Goal: Find specific page/section: Find specific page/section

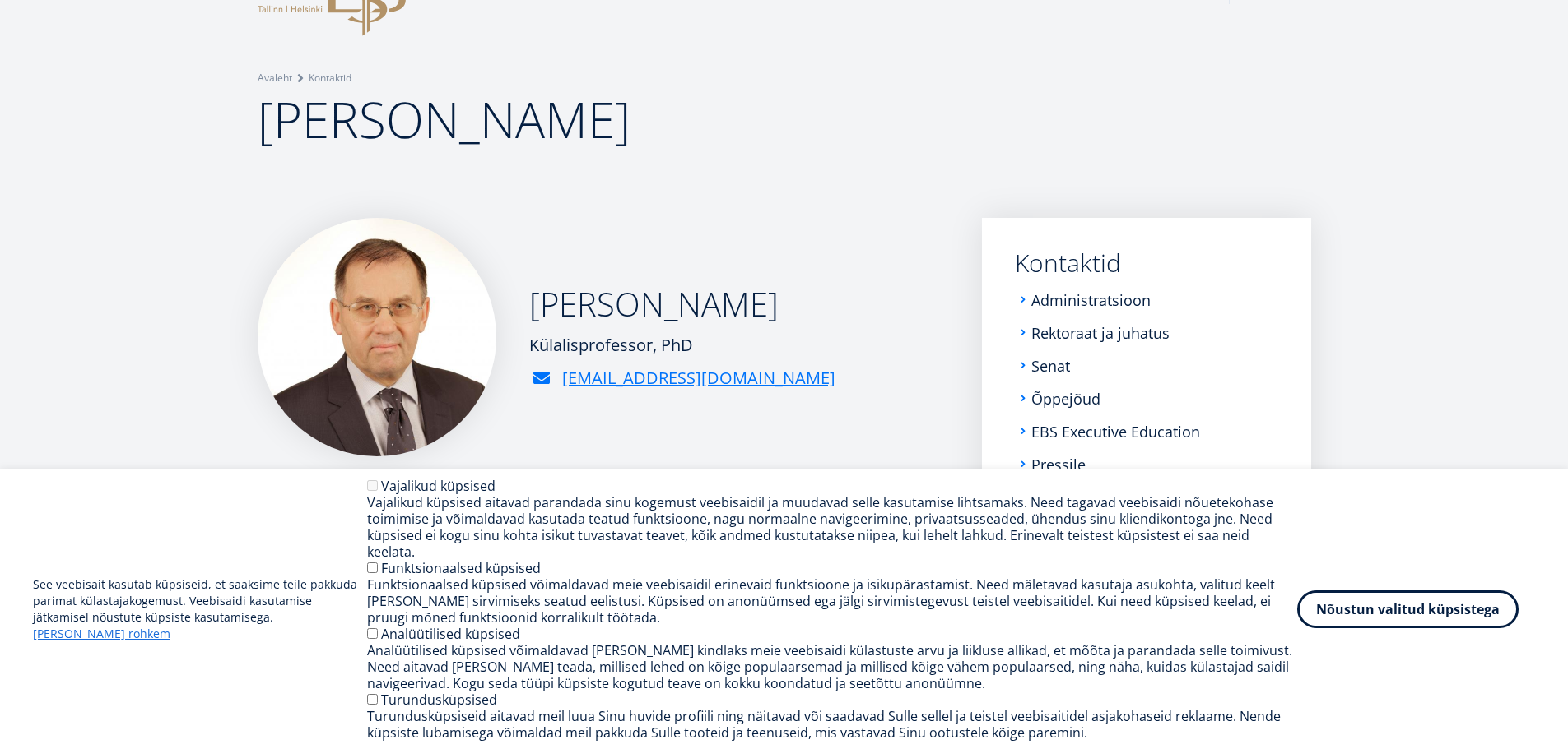
scroll to position [164, 0]
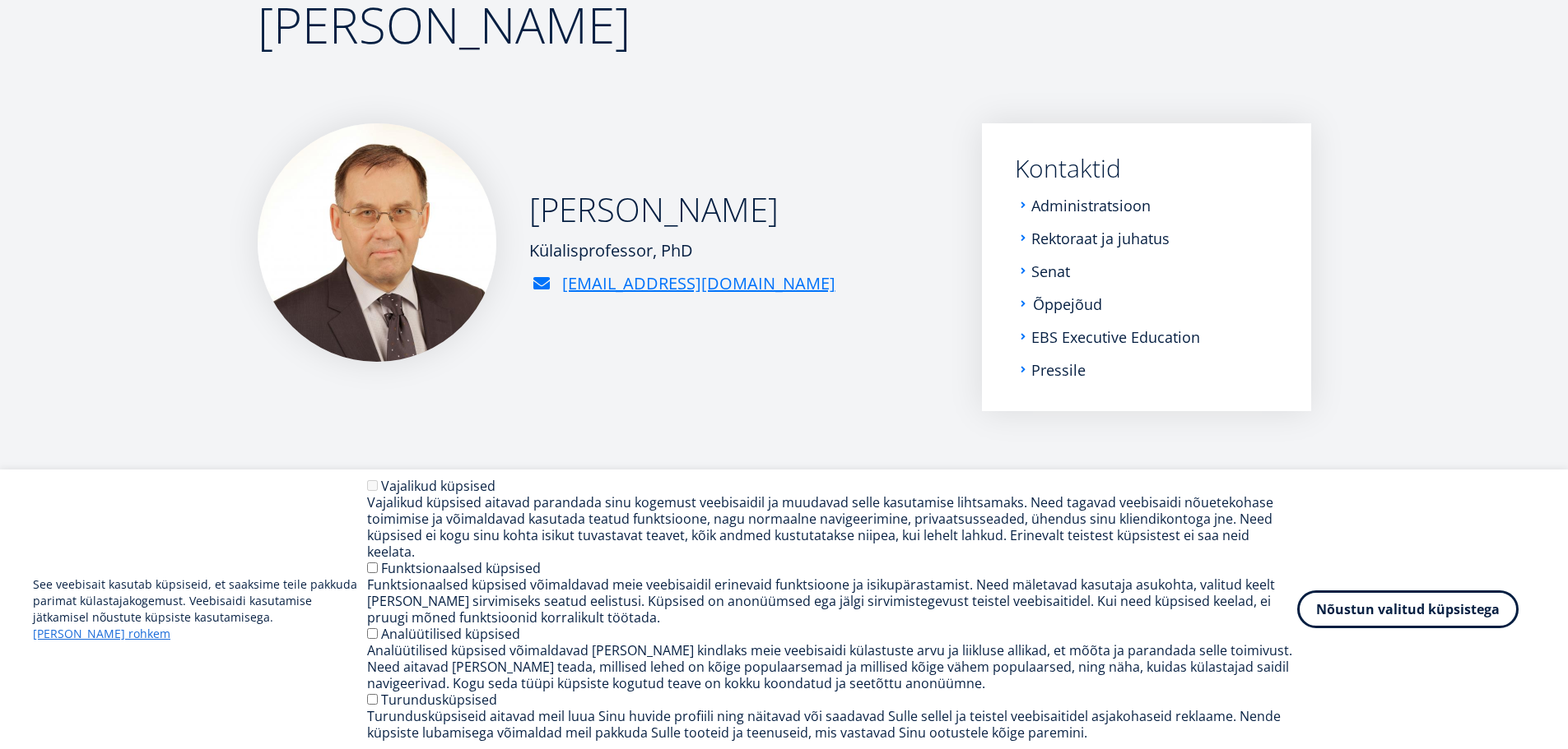
click at [1075, 308] on link "Õppejõud" at bounding box center [1067, 304] width 69 height 16
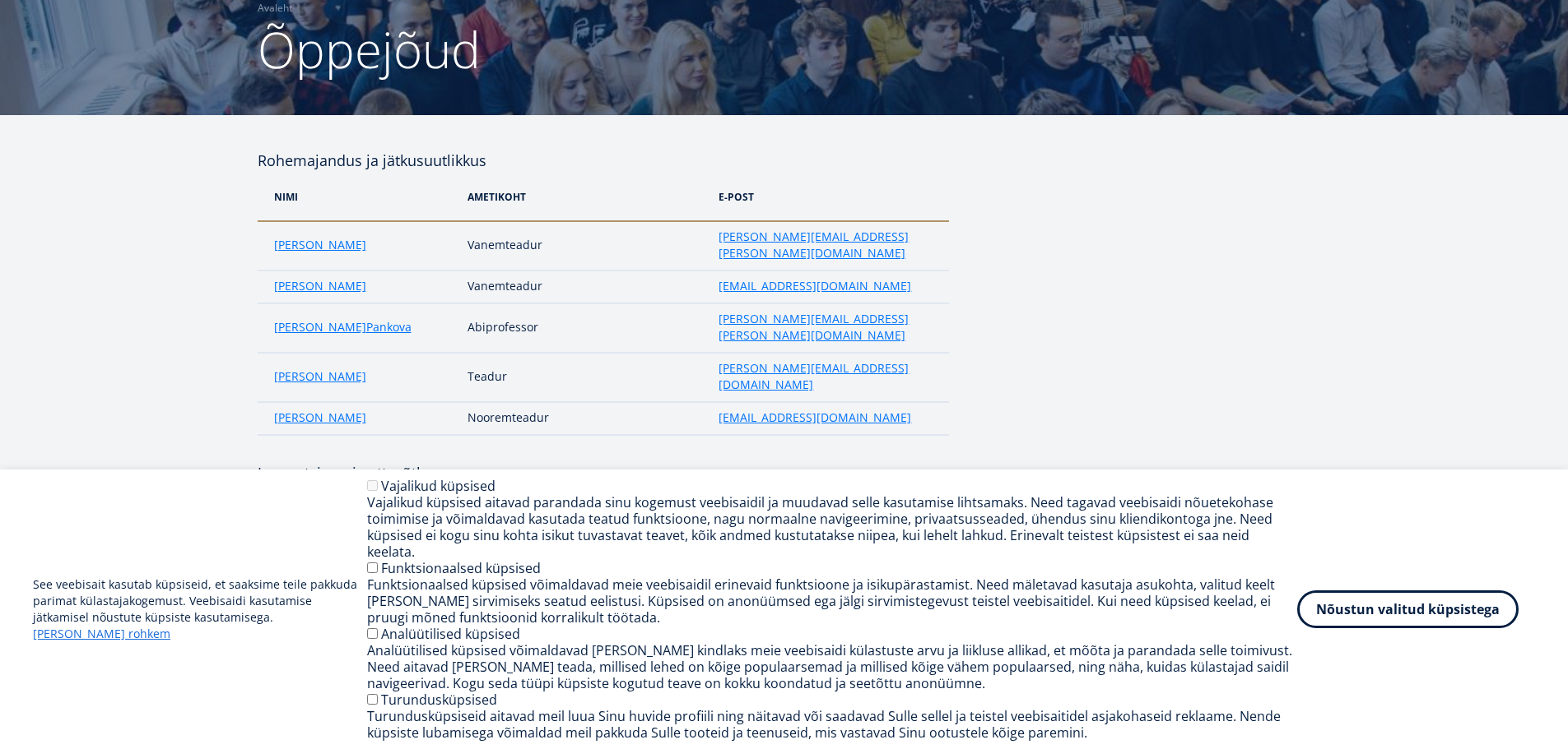
scroll to position [164, 0]
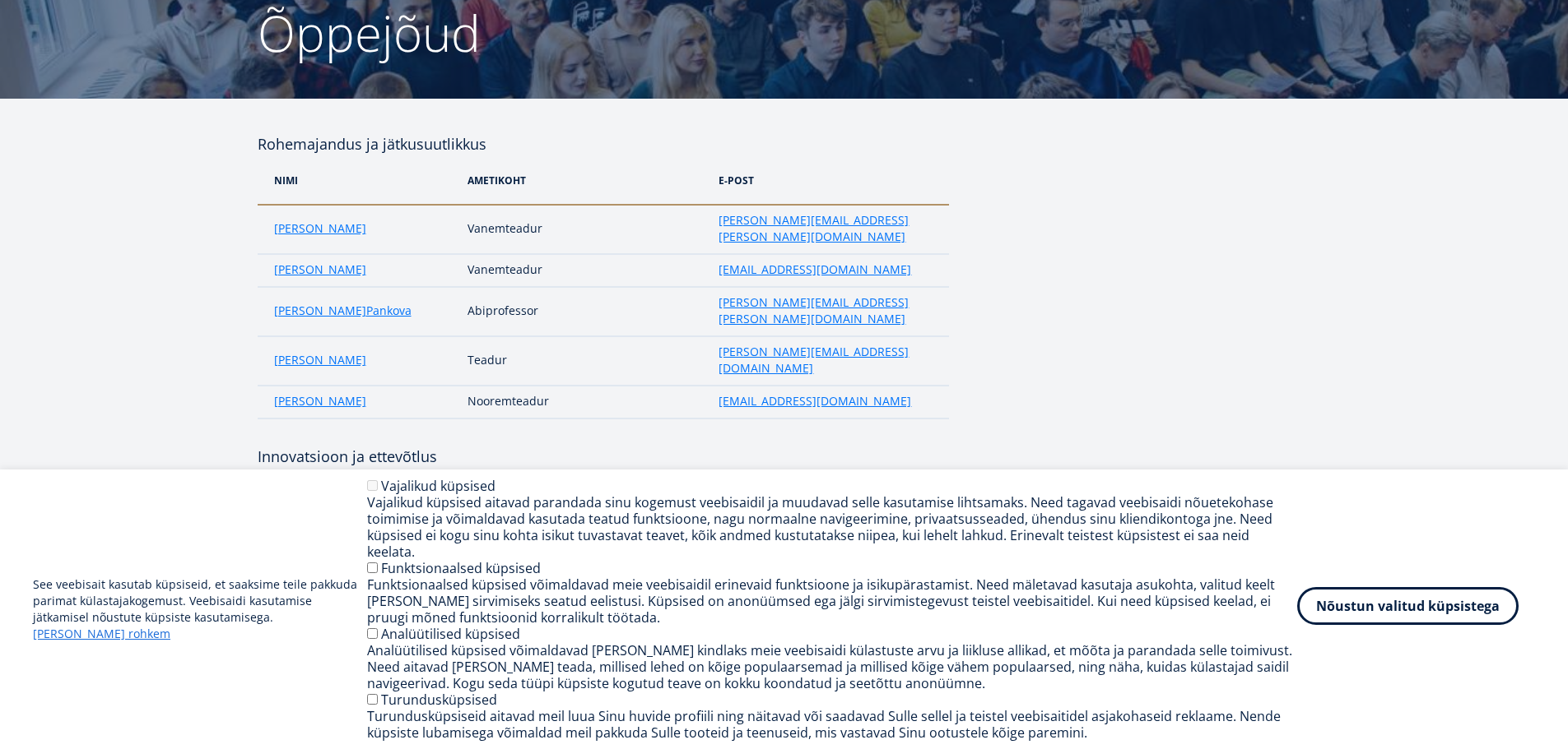
click at [1469, 614] on button "Nõustun valitud küpsistega" at bounding box center [1407, 606] width 221 height 38
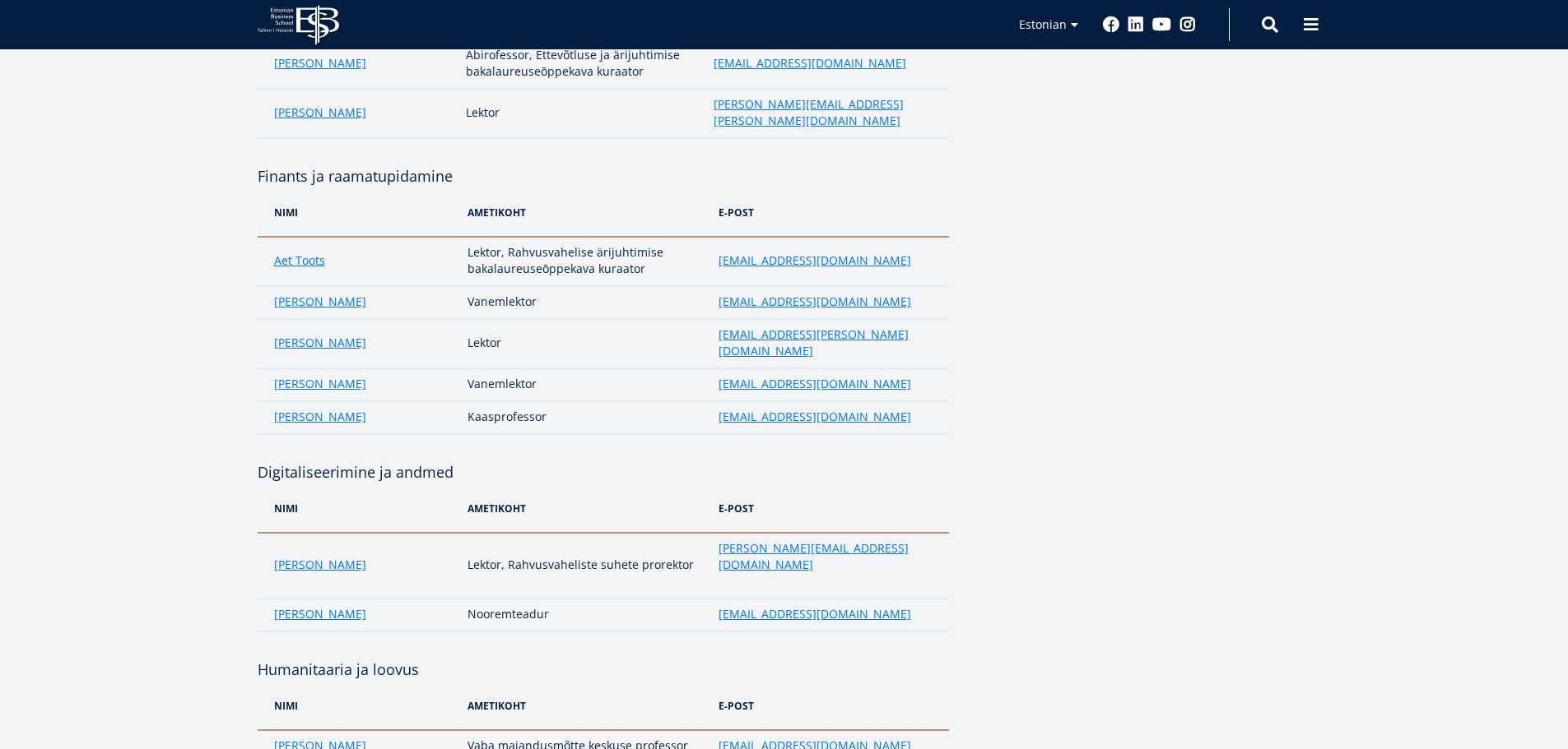
scroll to position [2633, 0]
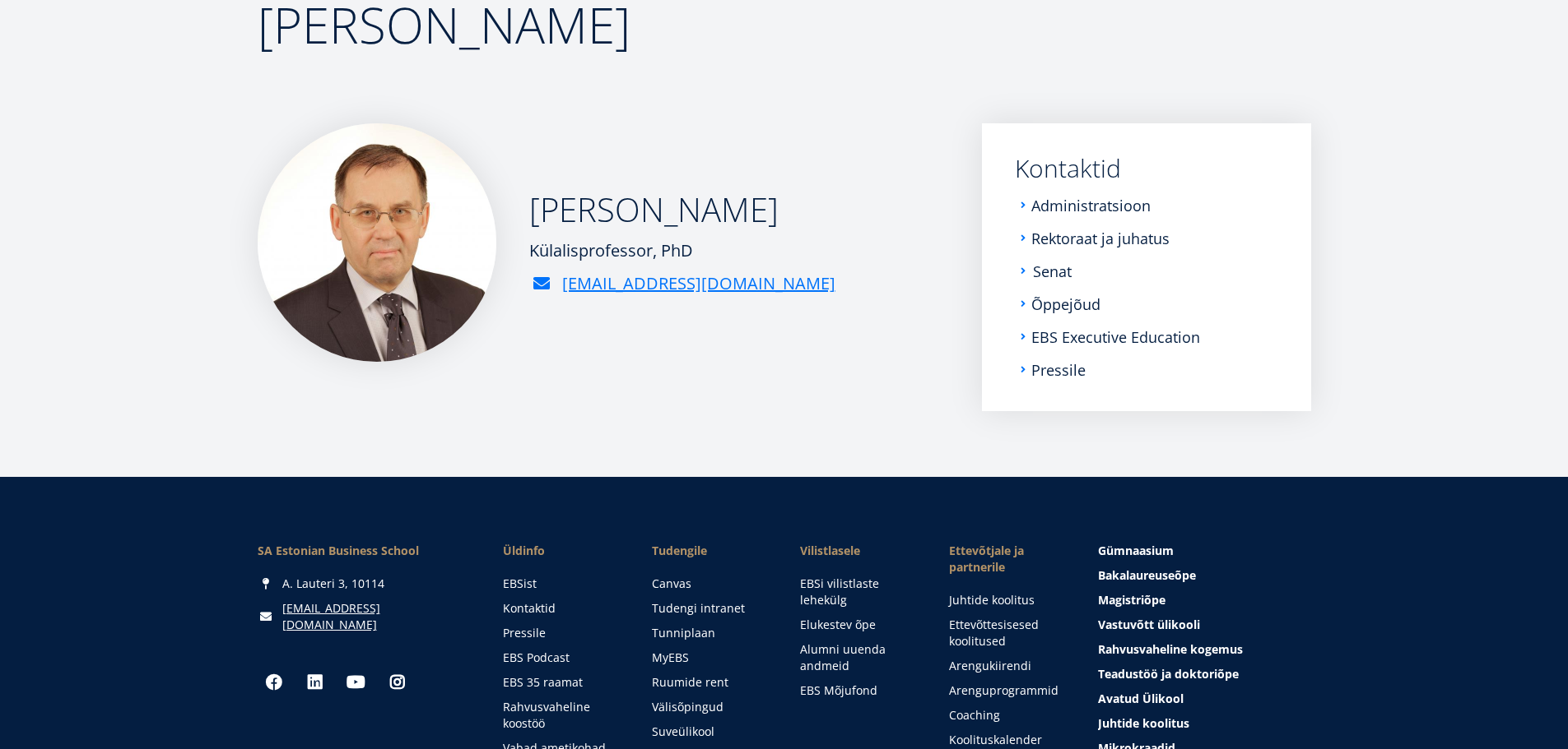
click at [1047, 269] on link "Senat" at bounding box center [1052, 271] width 39 height 16
click at [1118, 243] on link "Rektoraat ja juhatus" at bounding box center [1102, 239] width 138 height 16
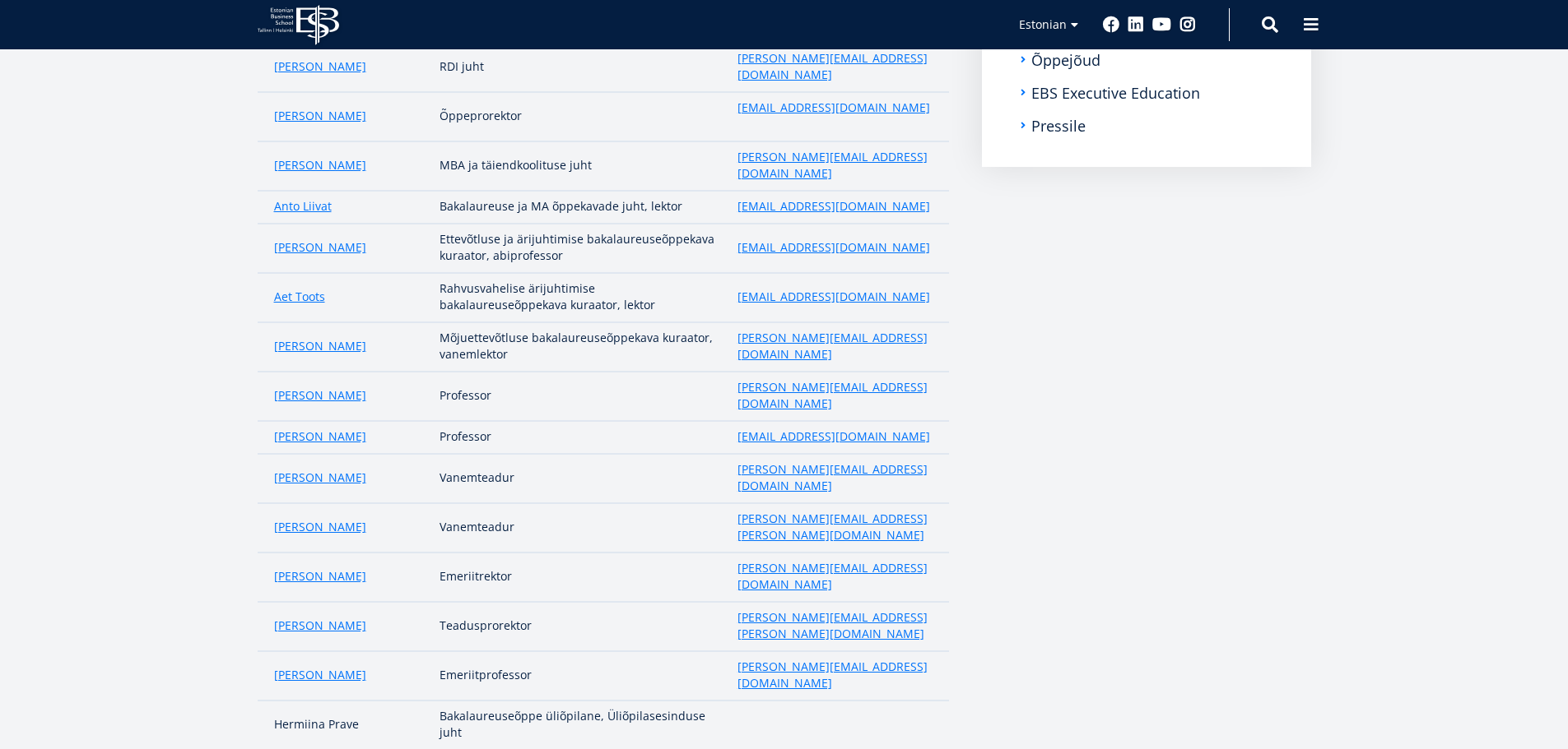
scroll to position [430, 0]
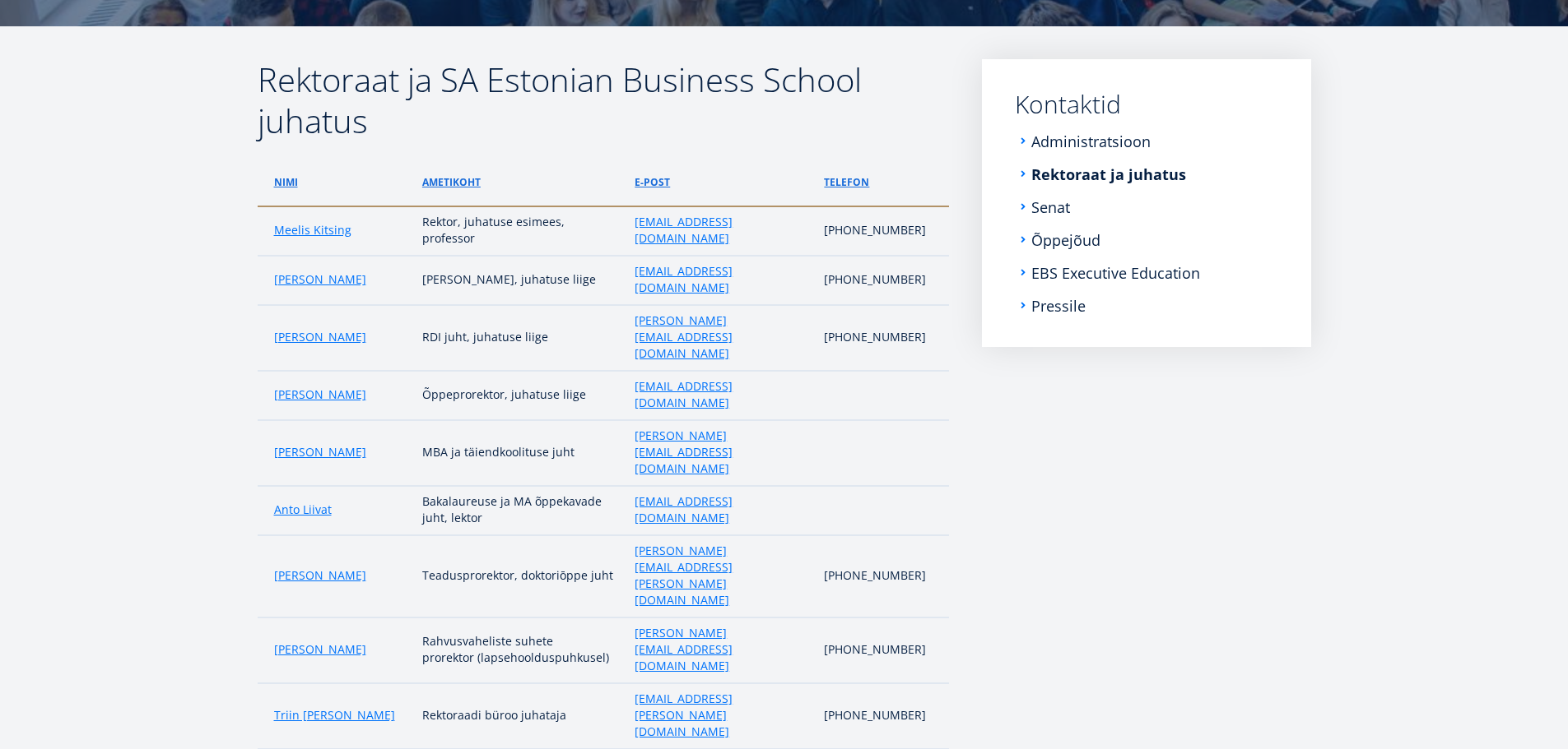
scroll to position [247, 0]
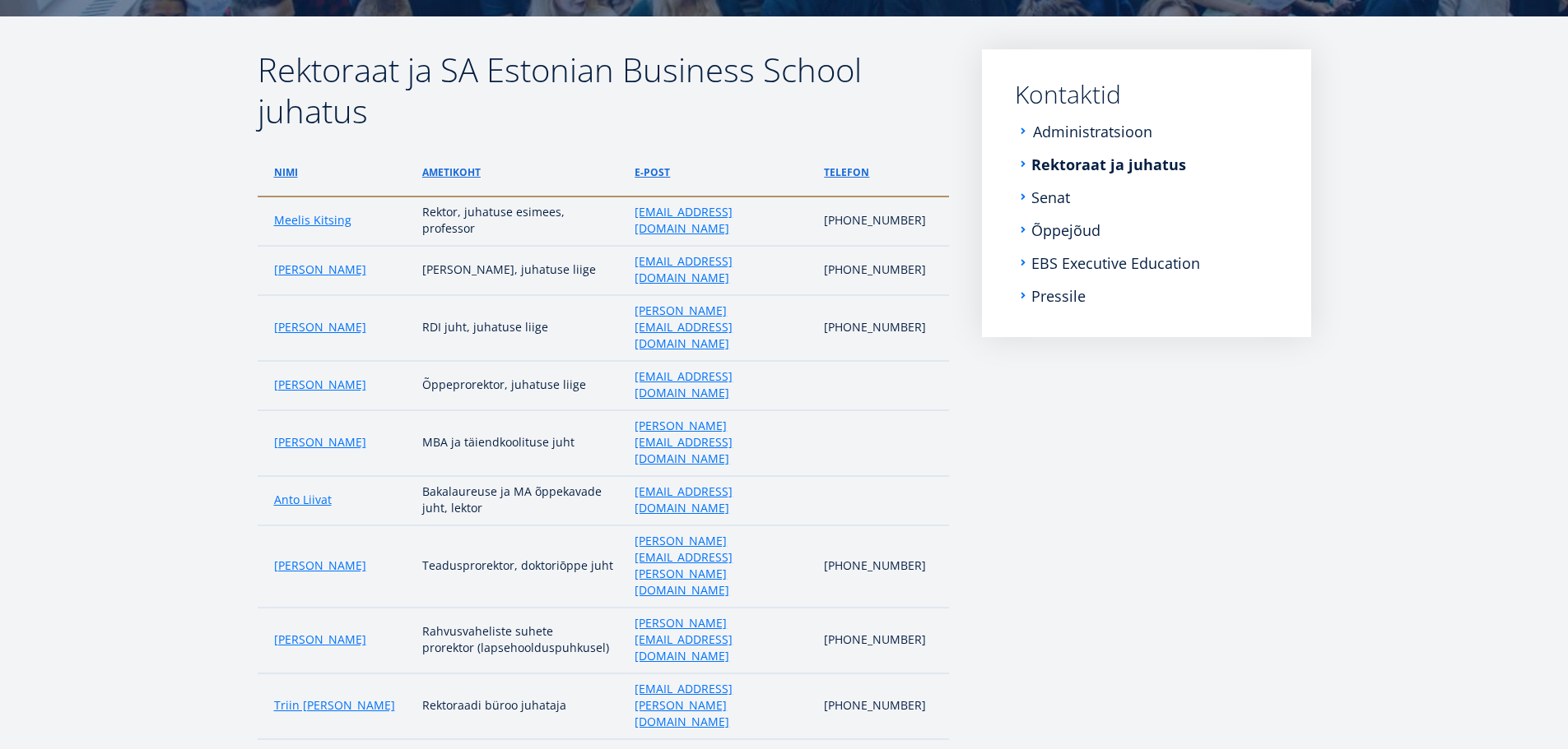
click at [1079, 135] on link "Administratsioon" at bounding box center [1093, 132] width 119 height 16
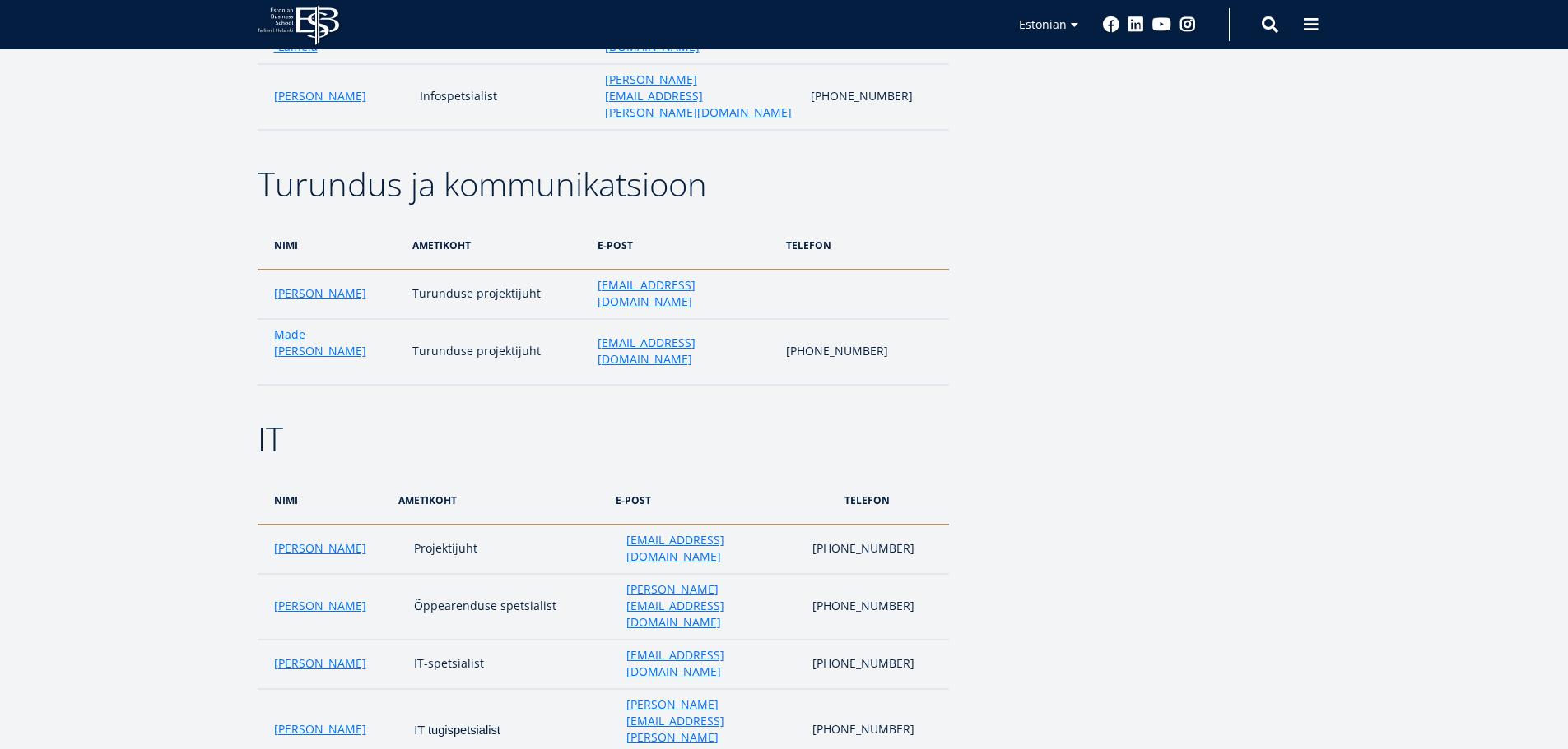
scroll to position [3126, 0]
